Goal: Task Accomplishment & Management: Manage account settings

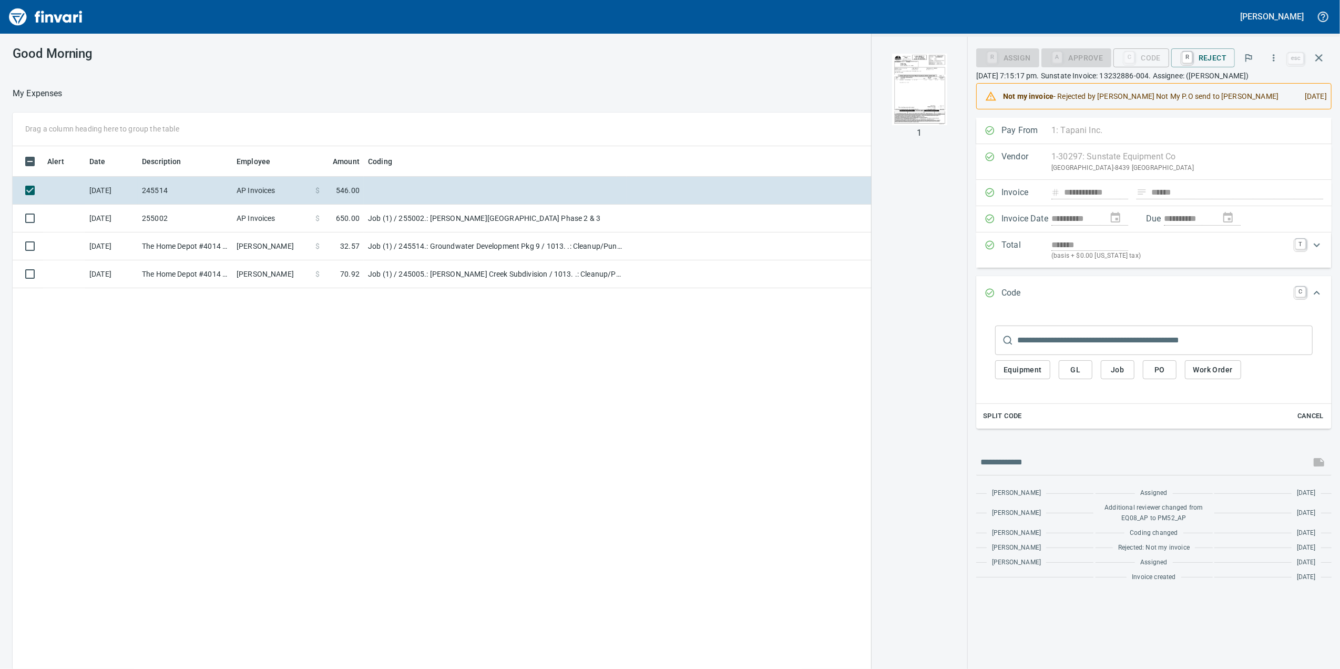
scroll to position [542, 1031]
click at [898, 114] on img "button" at bounding box center [919, 89] width 71 height 71
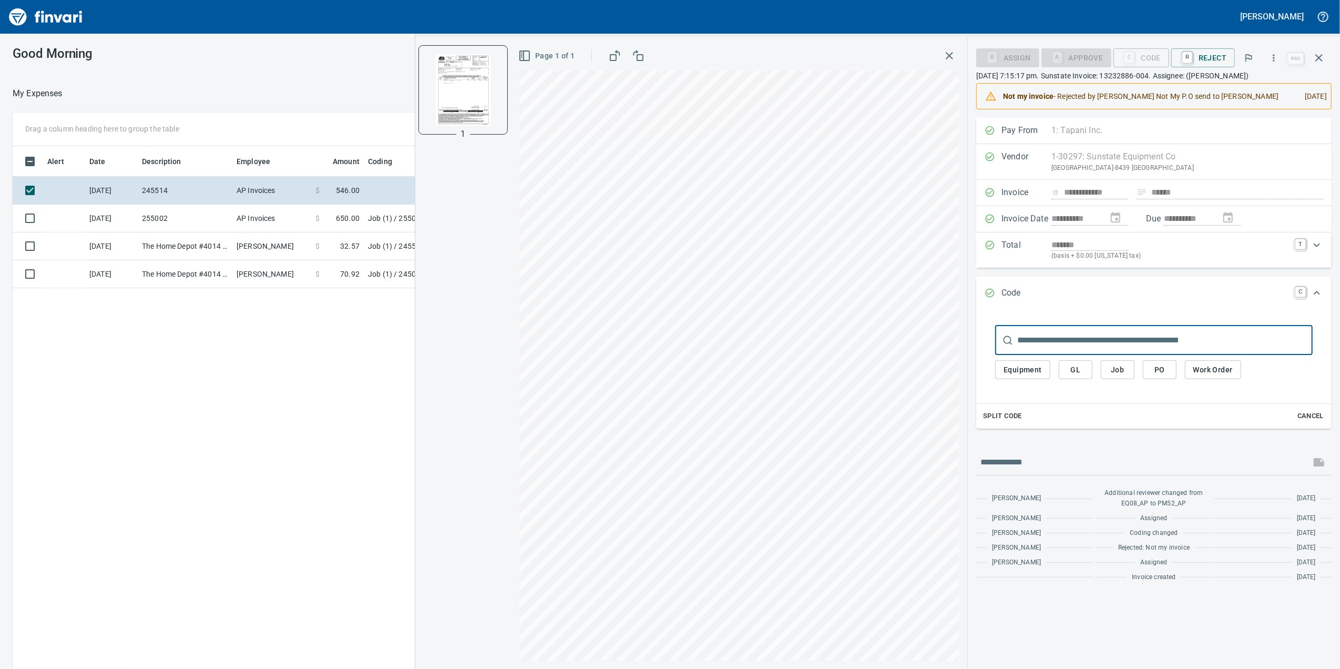
click at [1088, 349] on input "text" at bounding box center [1164, 339] width 295 height 29
click at [1115, 371] on span "Job" at bounding box center [1117, 369] width 17 height 13
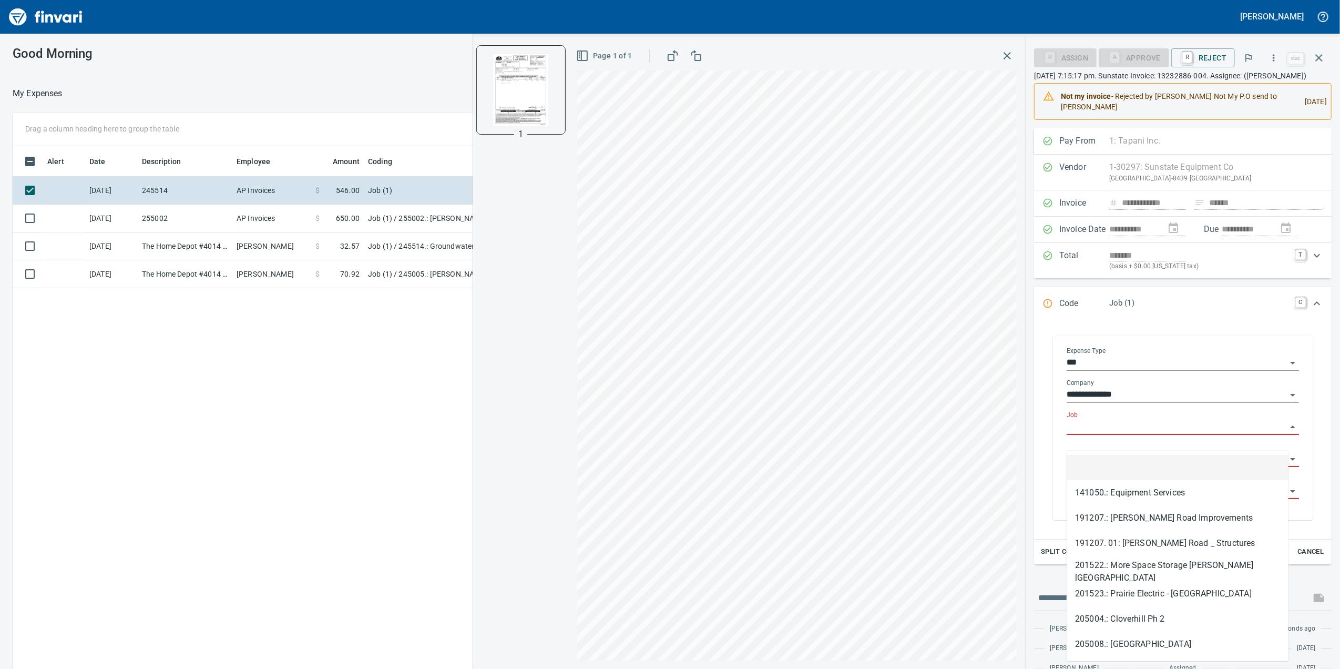
click at [1083, 434] on input "Job" at bounding box center [1176, 426] width 220 height 15
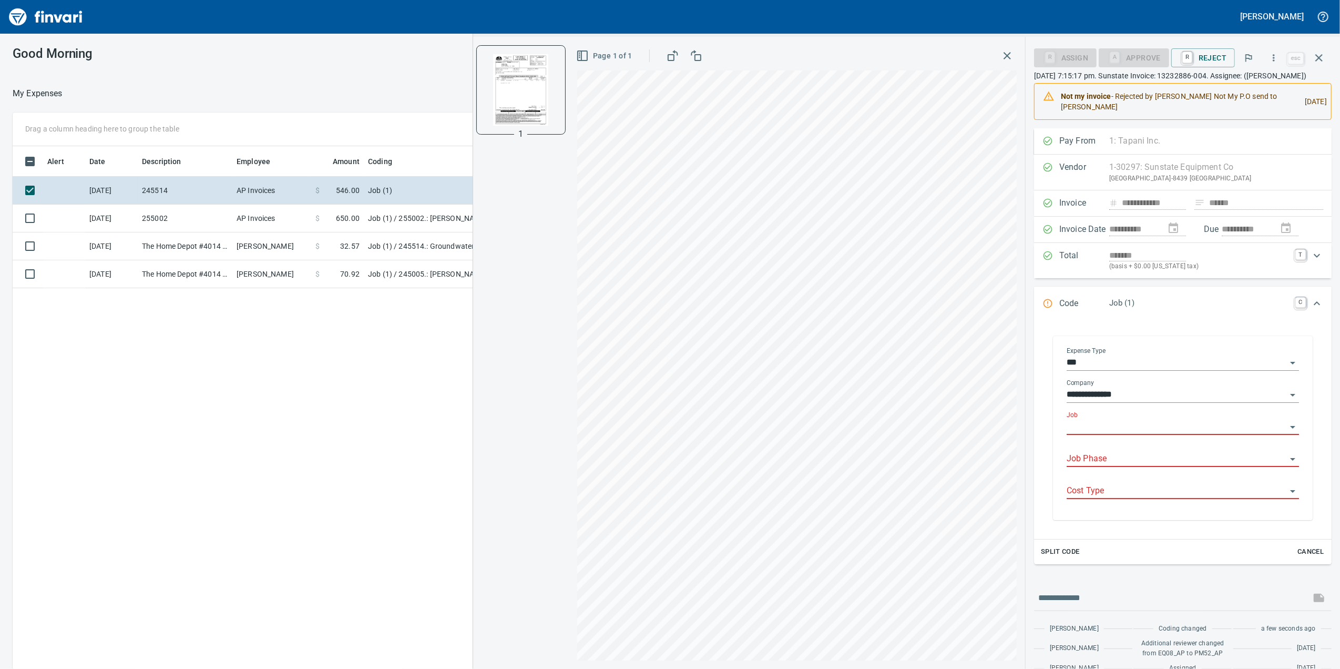
click at [1081, 434] on input "Job" at bounding box center [1176, 426] width 220 height 15
type input "*"
click at [1142, 473] on li "245514.: Groundwater Development Pkg 9" at bounding box center [1177, 467] width 222 height 25
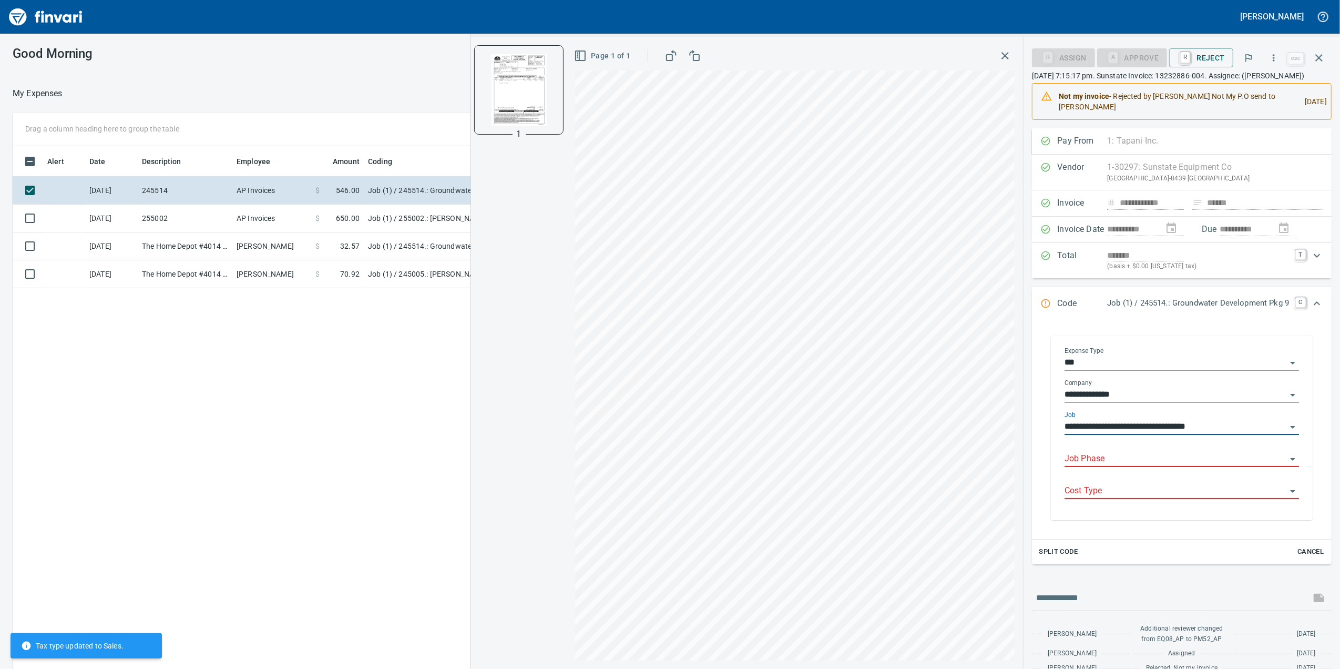
type input "**********"
drag, startPoint x: 1126, startPoint y: 482, endPoint x: 1127, endPoint y: 473, distance: 9.1
click at [1127, 475] on div "Job Phase" at bounding box center [1181, 459] width 234 height 32
click at [1125, 466] on input "Job Phase" at bounding box center [1175, 459] width 222 height 15
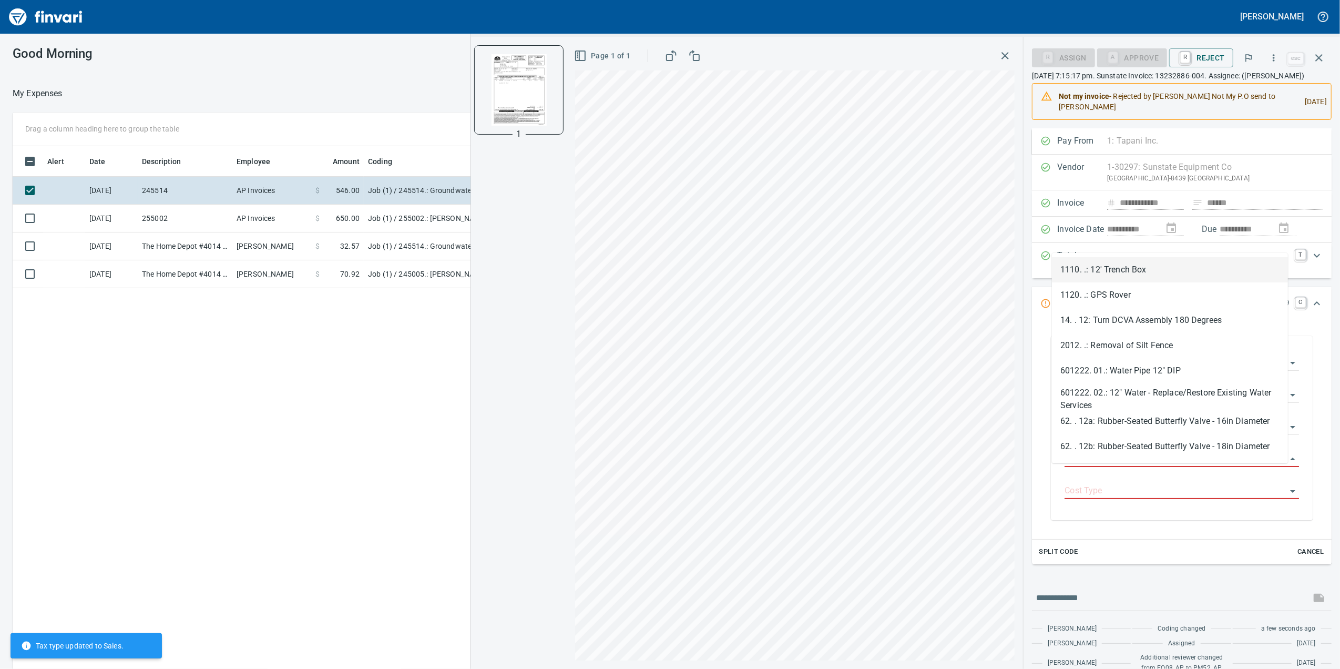
click at [1100, 261] on li "1110. .: 12' Trench Box" at bounding box center [1170, 269] width 236 height 25
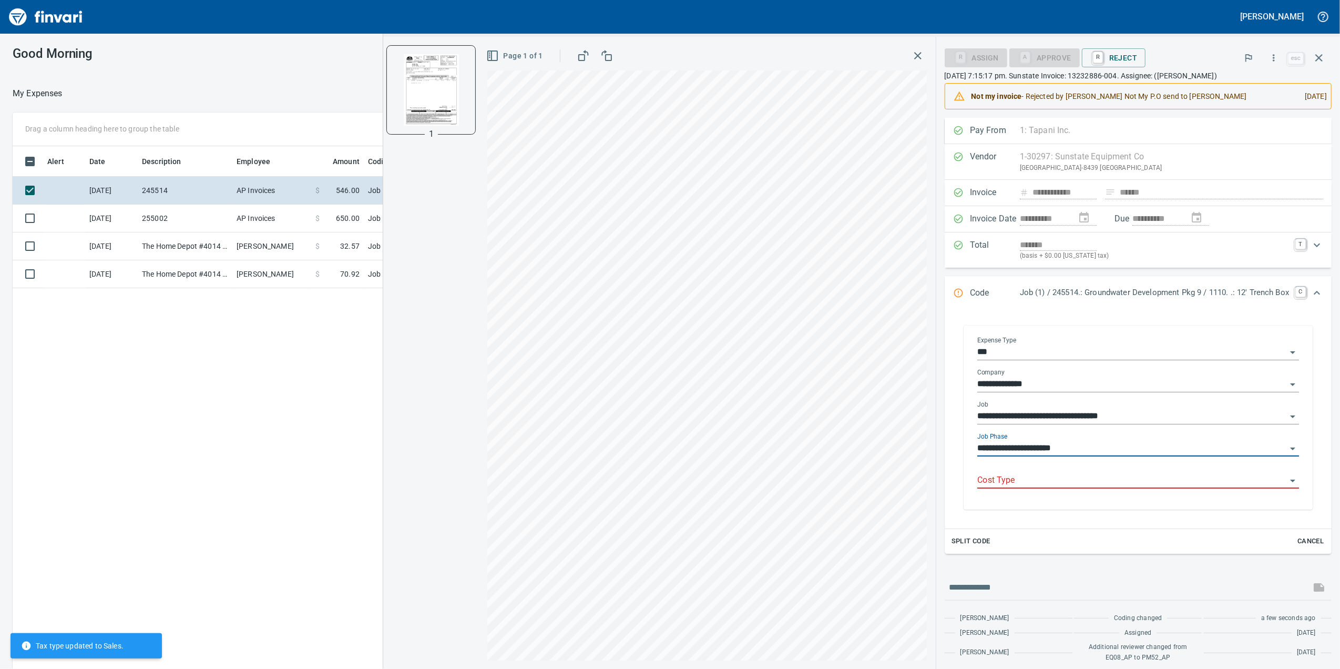
type input "**********"
click at [1058, 465] on div "**********" at bounding box center [1138, 449] width 322 height 32
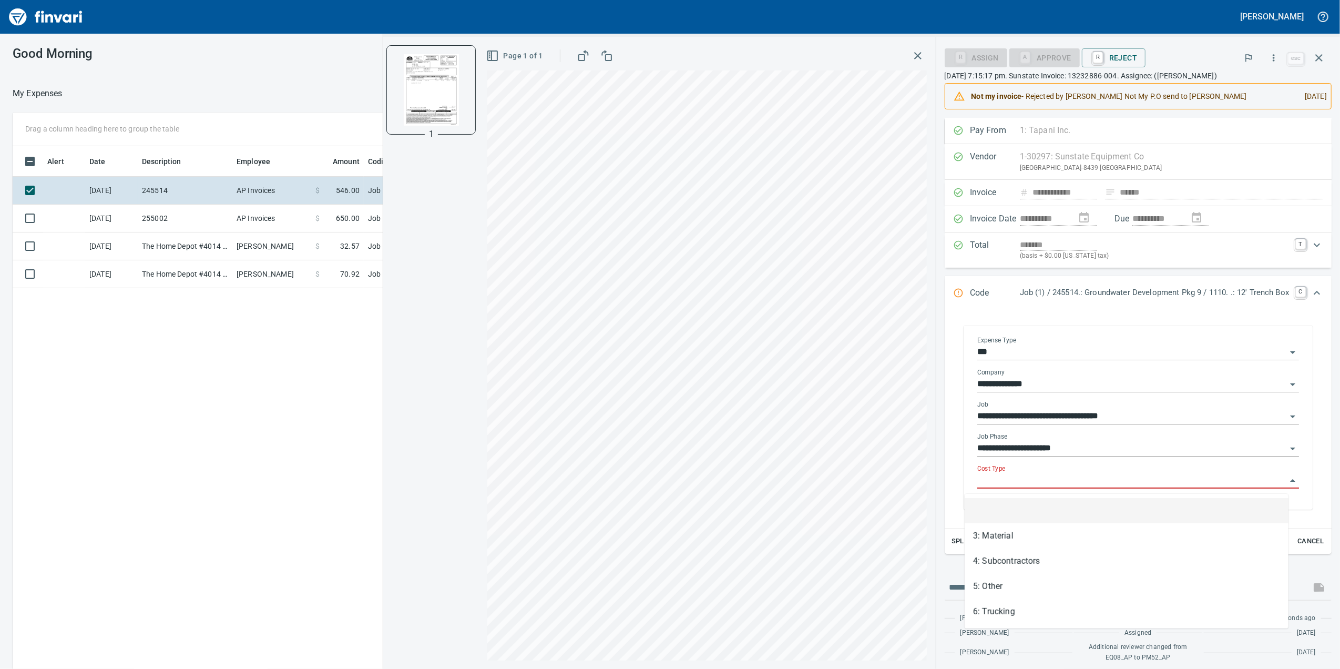
click at [1046, 478] on input "Cost Type" at bounding box center [1131, 480] width 309 height 15
click at [1010, 524] on li "3: Material" at bounding box center [1127, 535] width 324 height 25
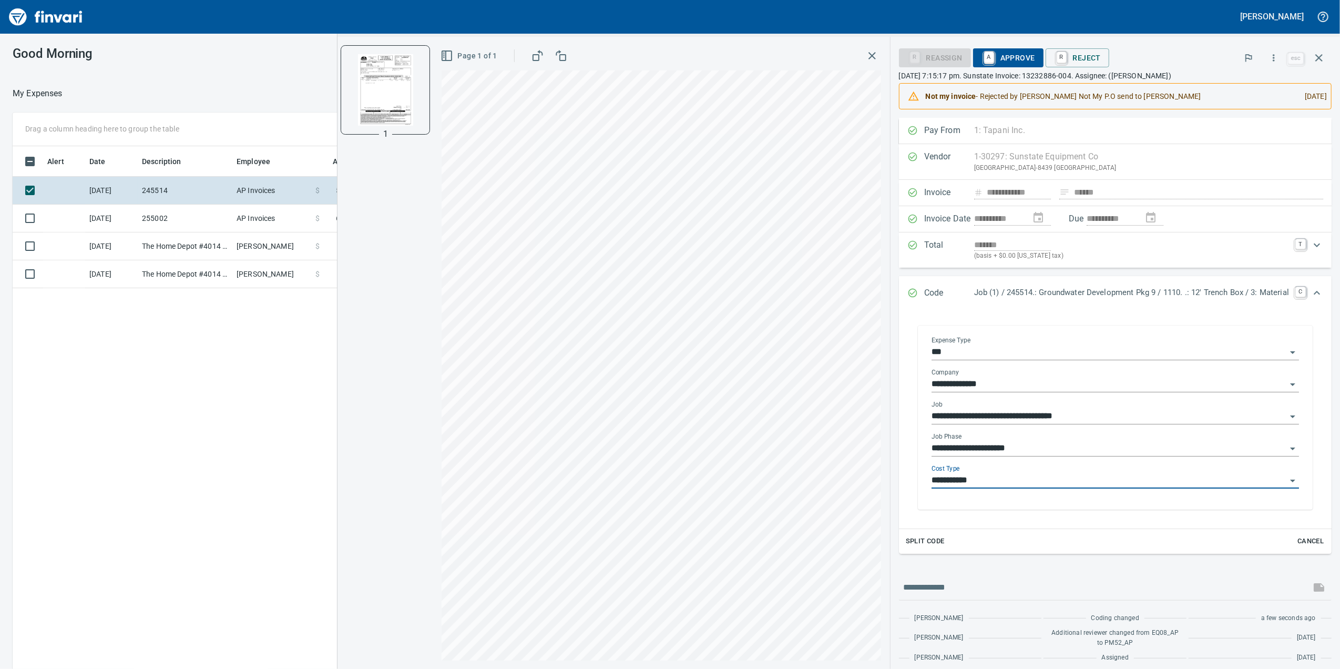
click at [981, 488] on input "**********" at bounding box center [1108, 480] width 355 height 15
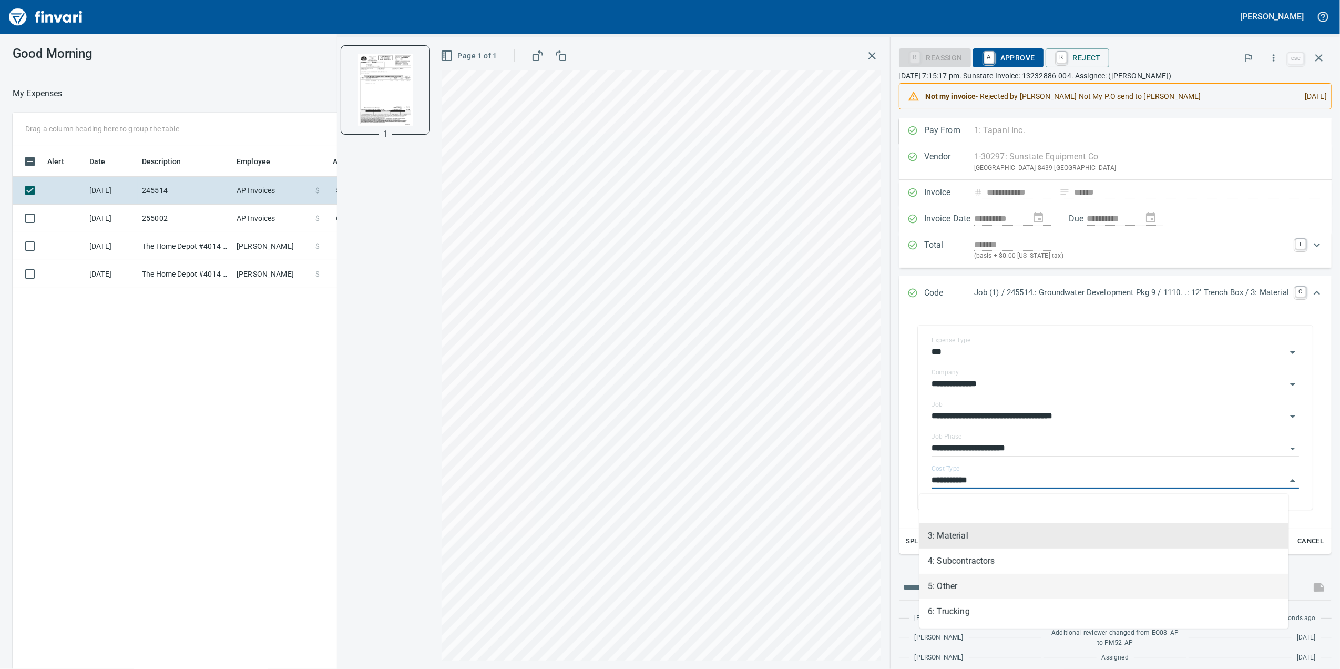
click at [963, 581] on li "5: Other" at bounding box center [1103, 585] width 369 height 25
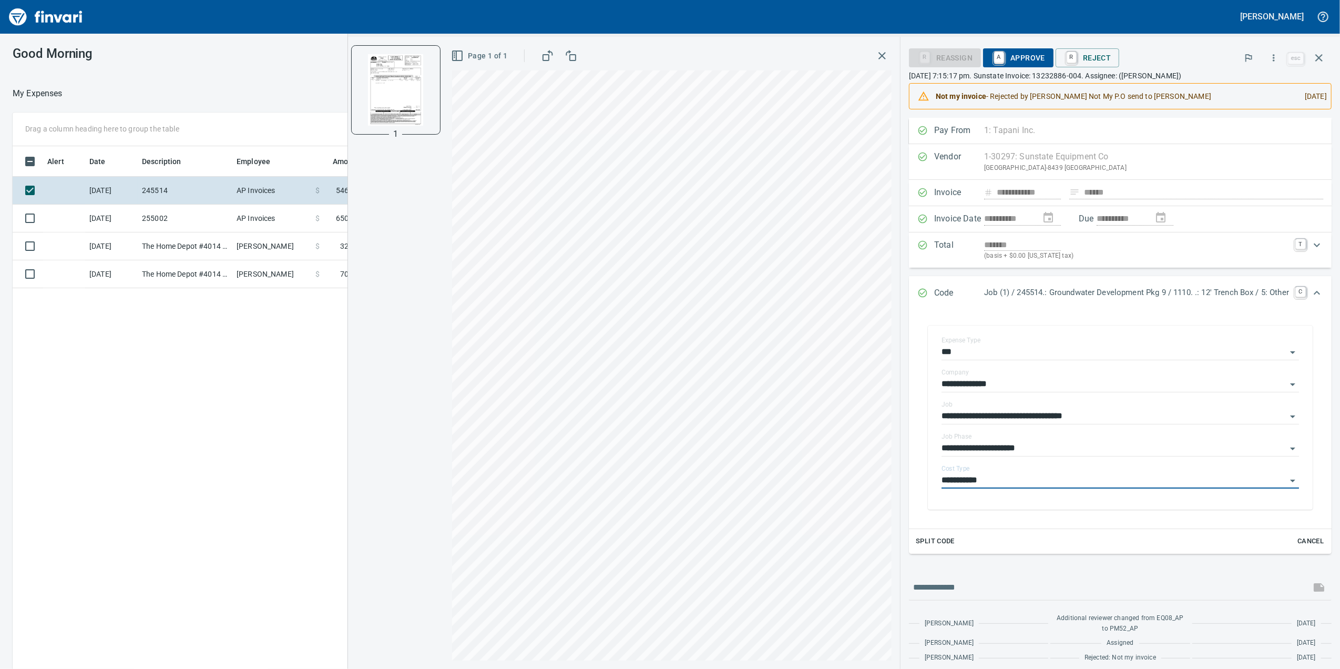
type input "********"
click at [999, 59] on span "A Approve" at bounding box center [1018, 58] width 54 height 18
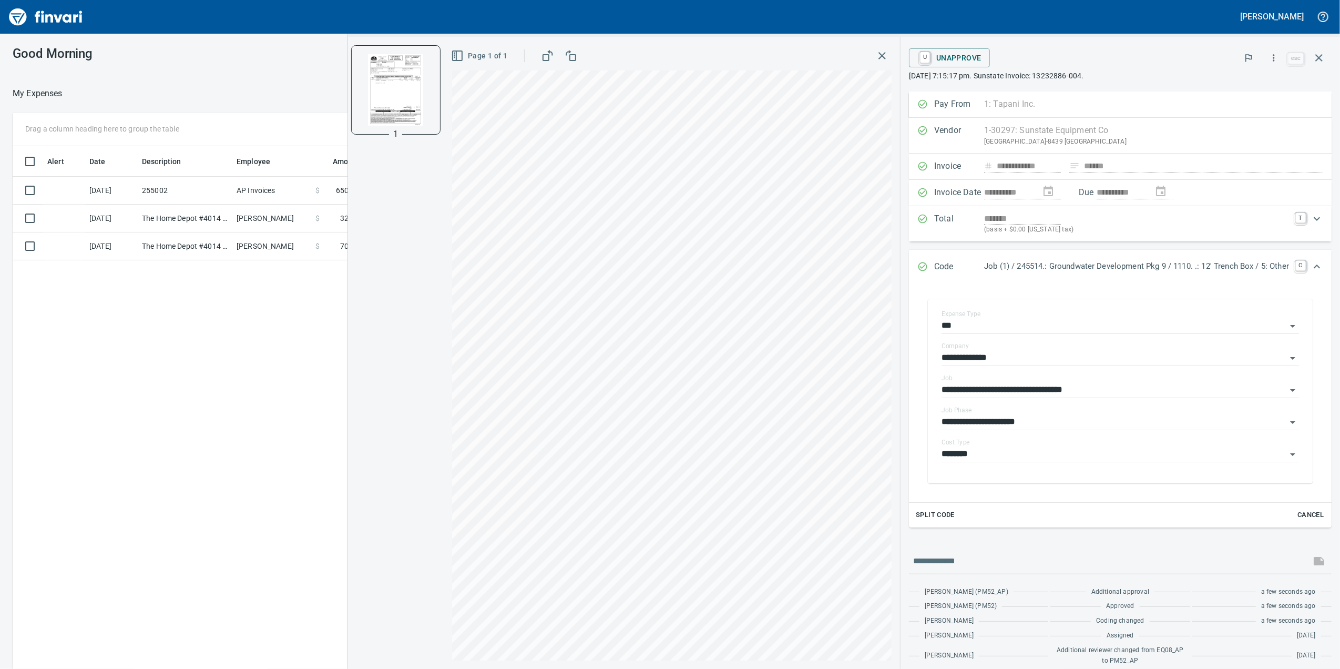
click at [873, 46] on button "button" at bounding box center [882, 55] width 19 height 19
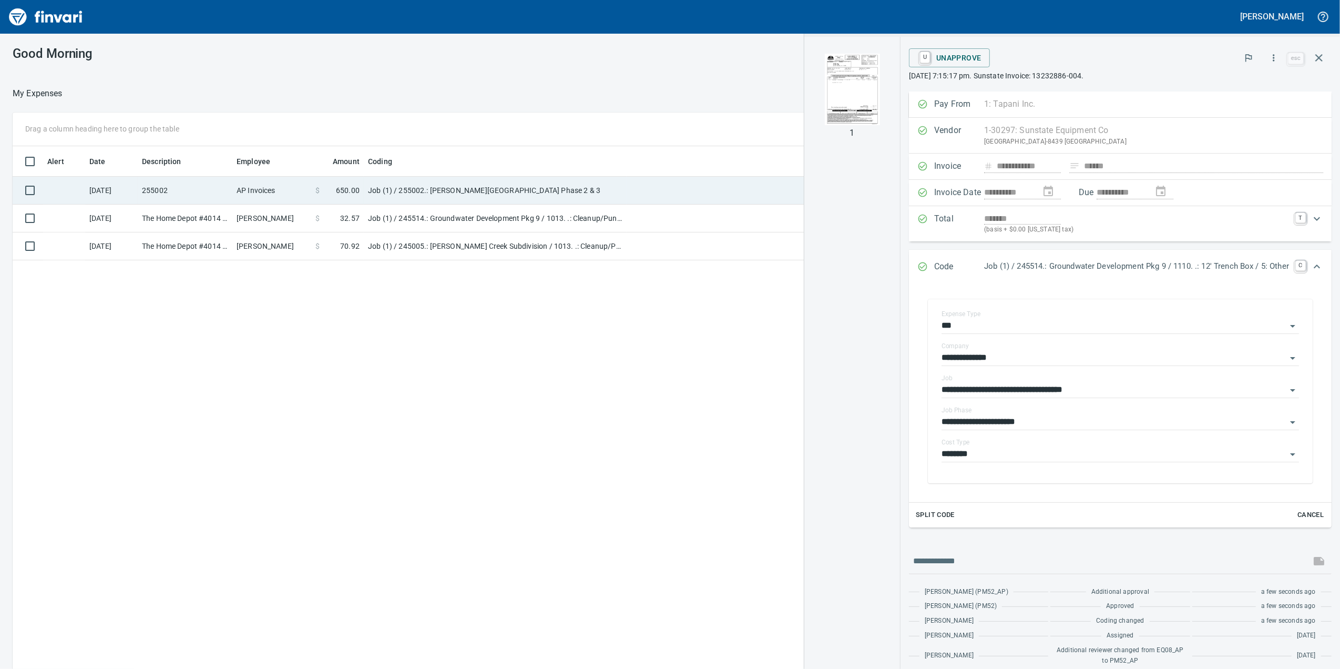
click at [447, 194] on td "Job (1) / 255002.: [PERSON_NAME][GEOGRAPHIC_DATA] Phase 2 & 3" at bounding box center [495, 191] width 263 height 28
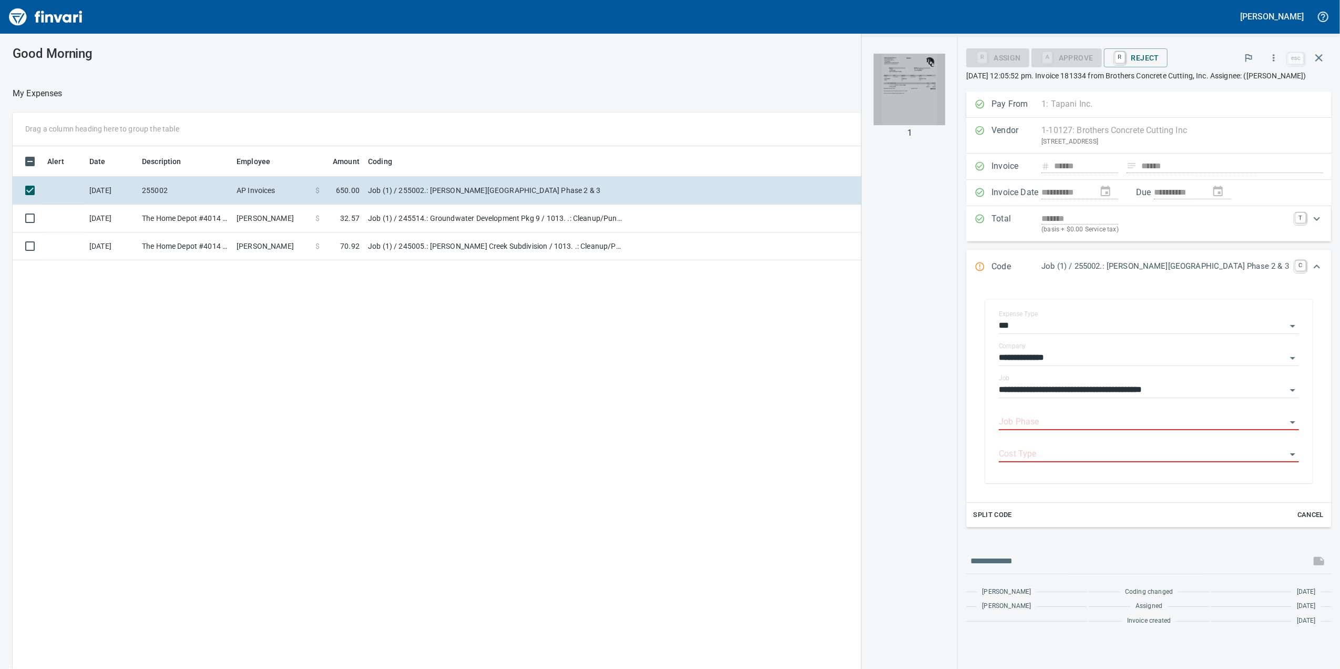
click at [945, 105] on img "button" at bounding box center [909, 89] width 71 height 71
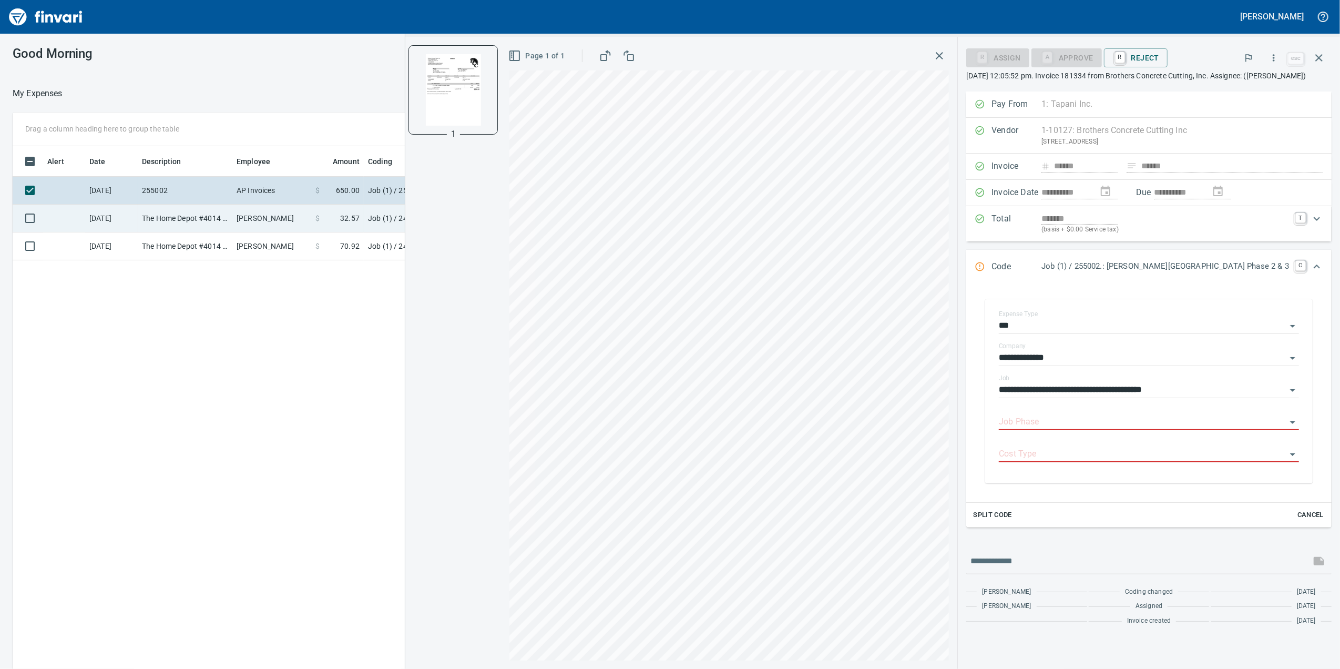
click at [390, 204] on td "Job (1) / 245514.: Groundwater Development Pkg 9 / 1013. .: Cleanup/Punchlist /…" at bounding box center [495, 218] width 263 height 28
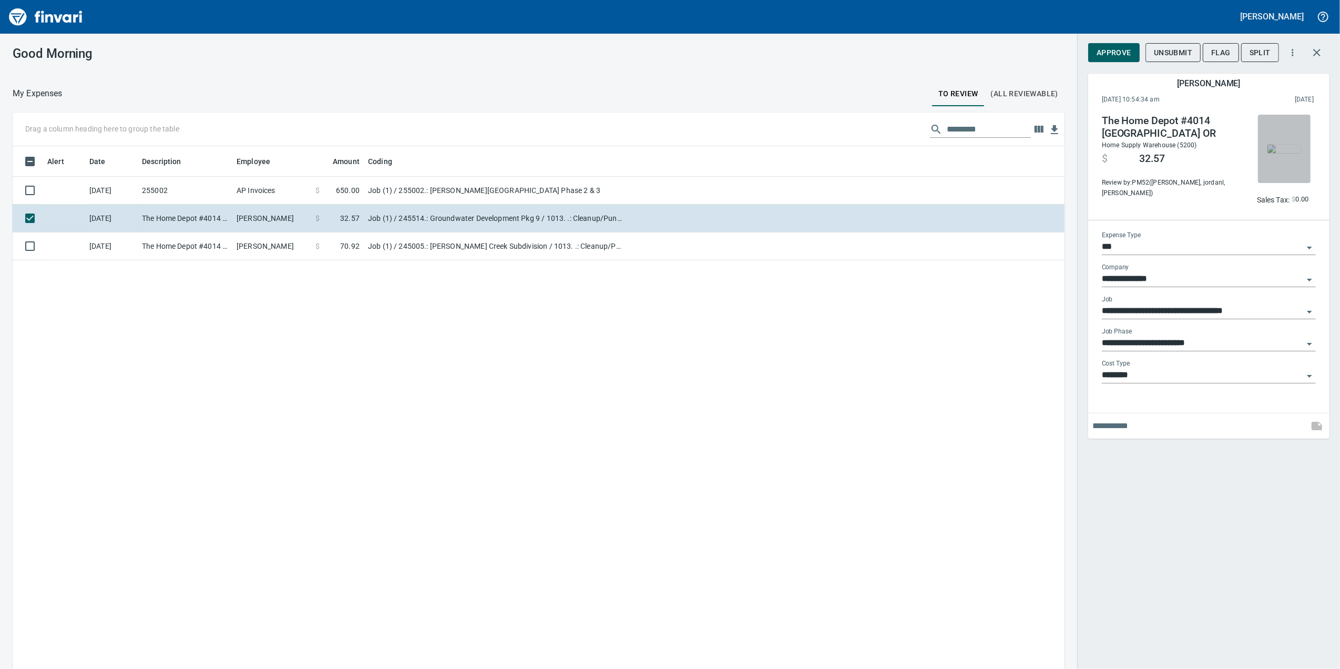
click at [1266, 153] on span "button" at bounding box center [1284, 149] width 44 height 8
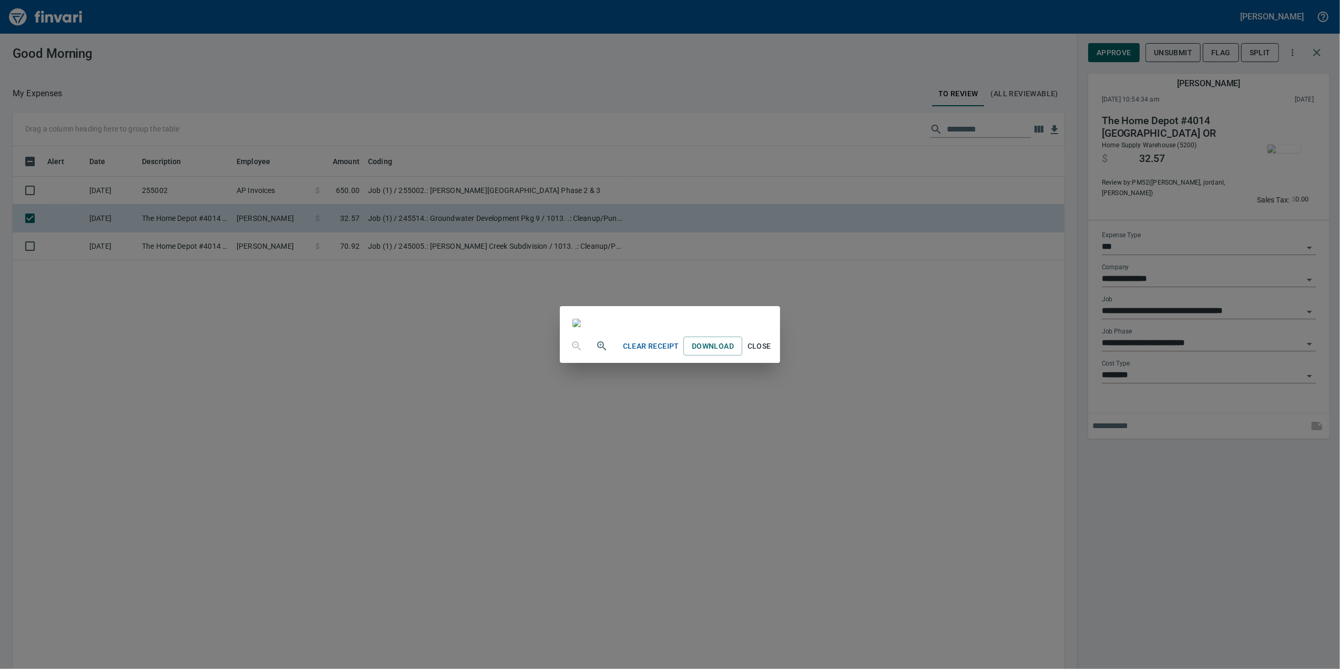
click at [581, 319] on img at bounding box center [576, 323] width 8 height 8
click at [892, 224] on div "Clear Receipt Download Close" at bounding box center [670, 334] width 1340 height 669
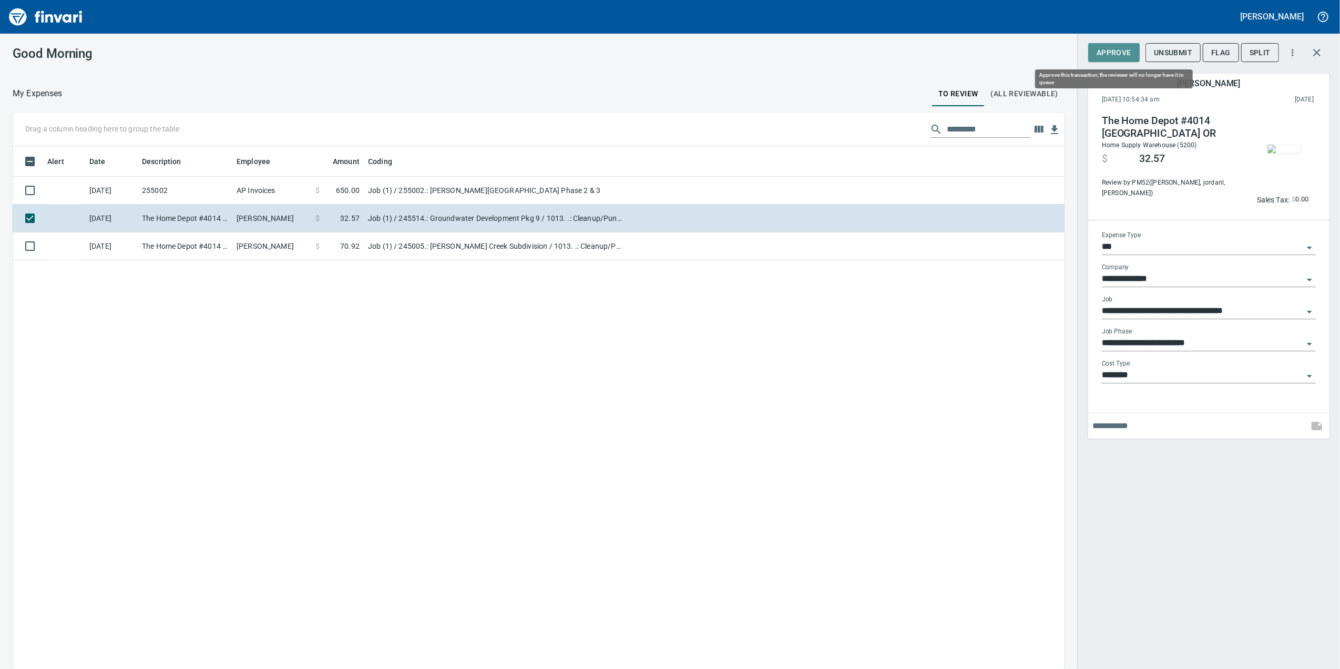
click at [1109, 56] on span "Approve" at bounding box center [1113, 52] width 35 height 13
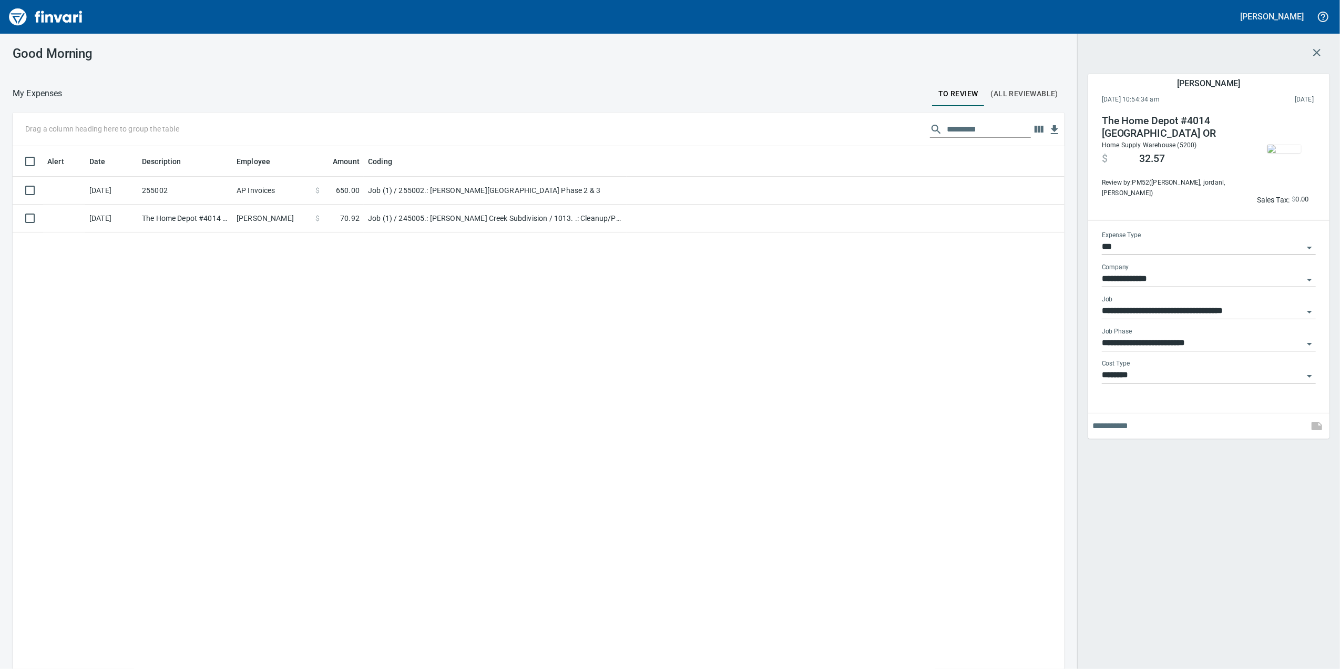
scroll to position [542, 1031]
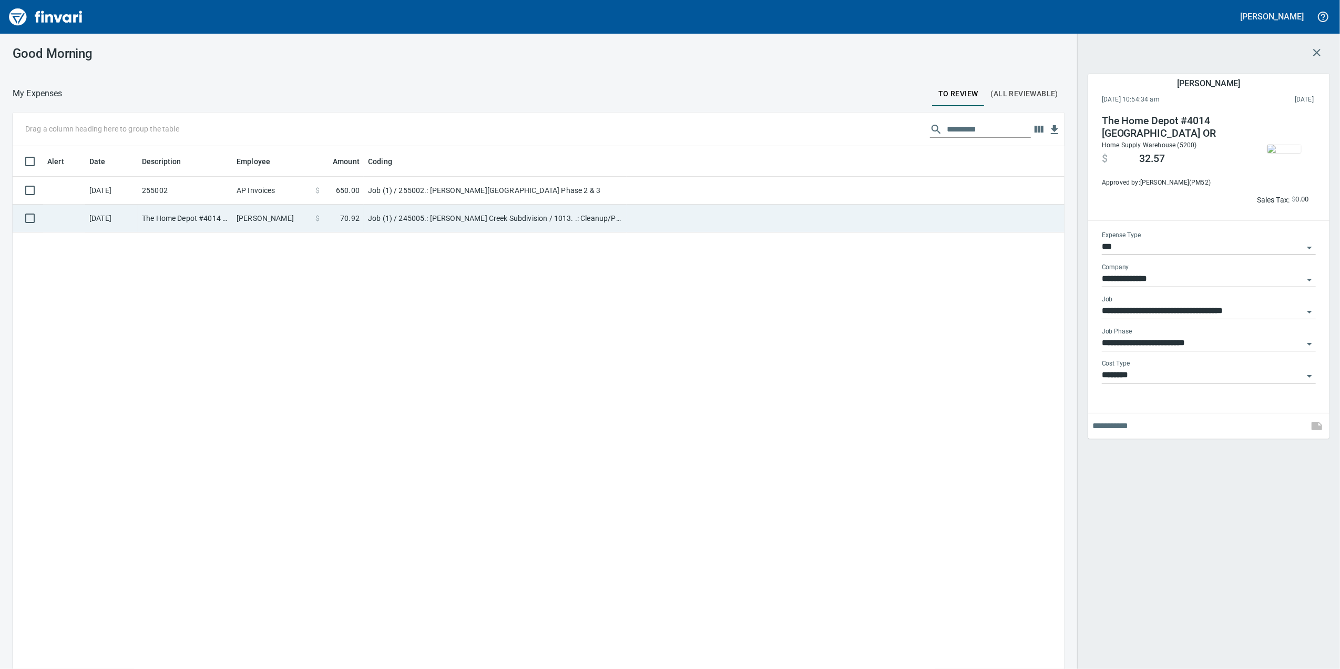
click at [703, 210] on td at bounding box center [846, 218] width 438 height 28
type input "**********"
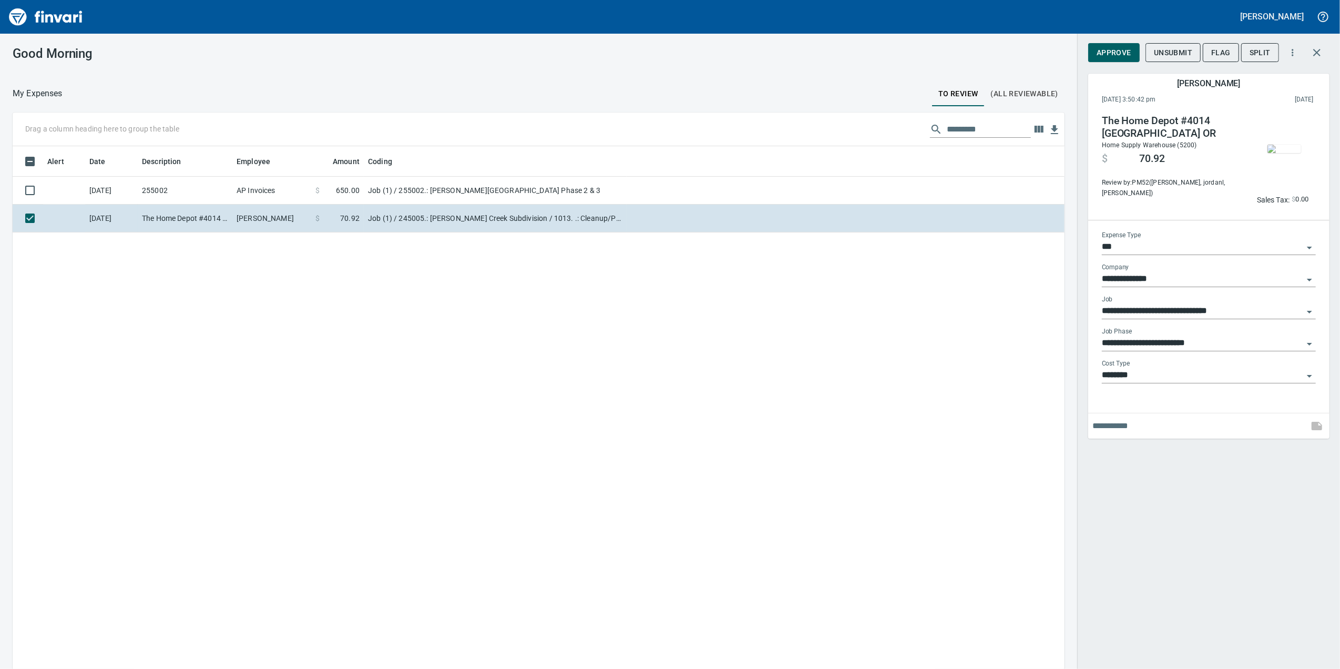
click at [1294, 153] on img "button" at bounding box center [1284, 149] width 34 height 8
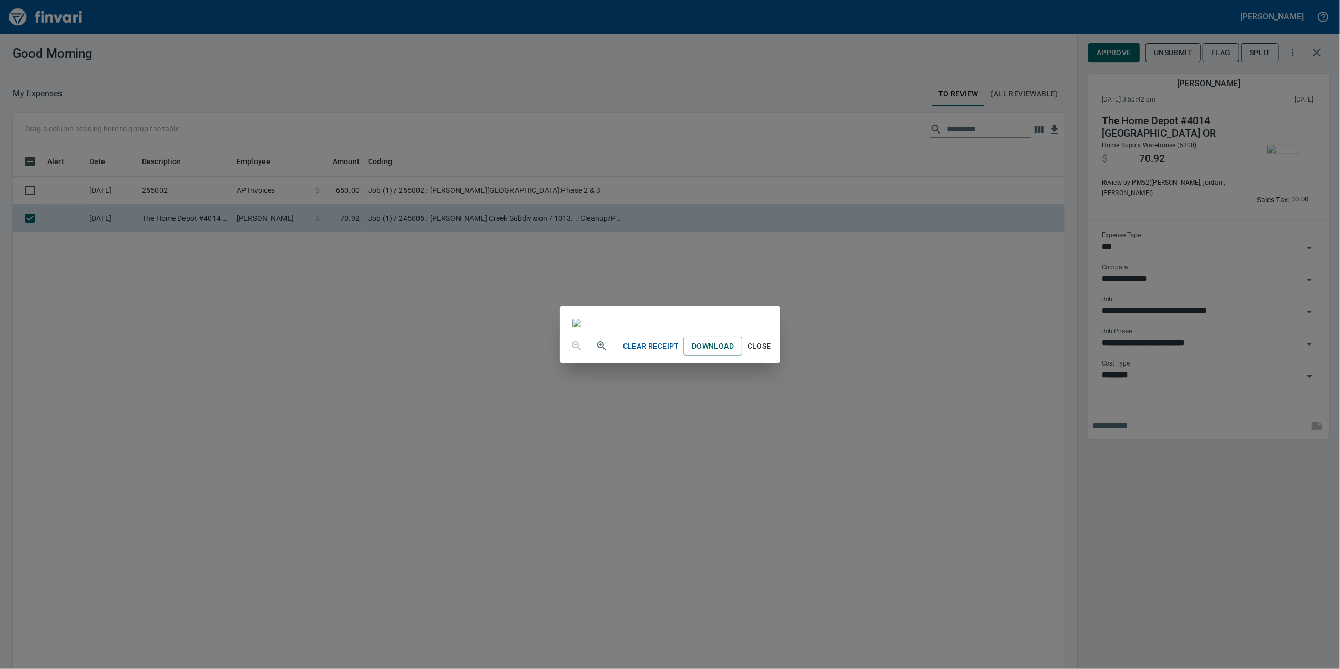
click at [909, 198] on div "Clear Receipt Download Close" at bounding box center [670, 334] width 1340 height 669
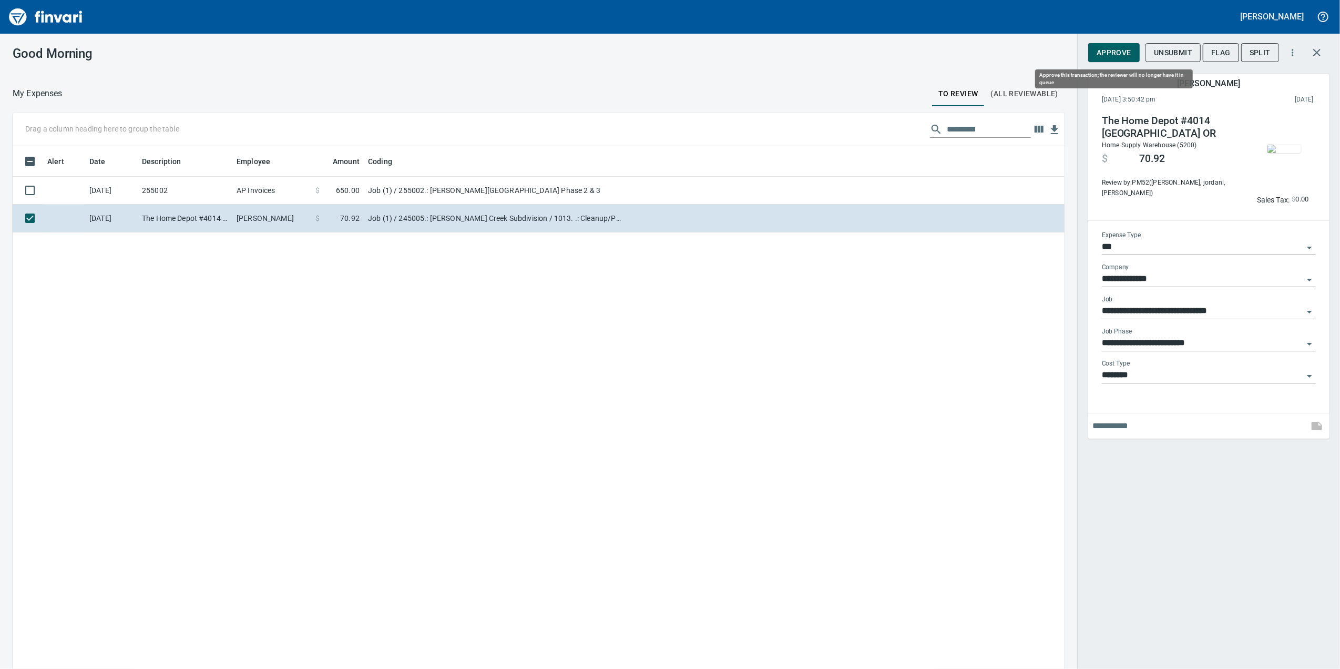
scroll to position [542, 1031]
drag, startPoint x: 1132, startPoint y: 47, endPoint x: 1129, endPoint y: 53, distance: 5.9
click at [1132, 48] on button "Approve" at bounding box center [1114, 52] width 52 height 19
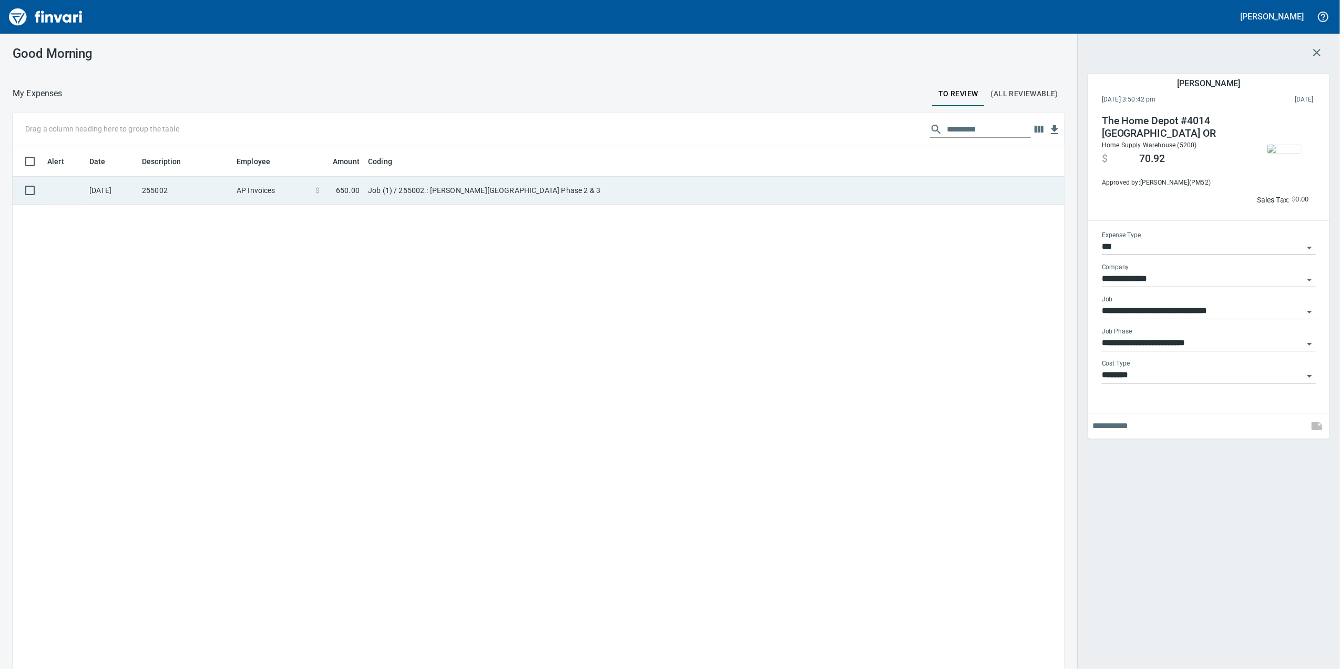
click at [641, 192] on td at bounding box center [846, 191] width 438 height 28
